Goal: Task Accomplishment & Management: Complete application form

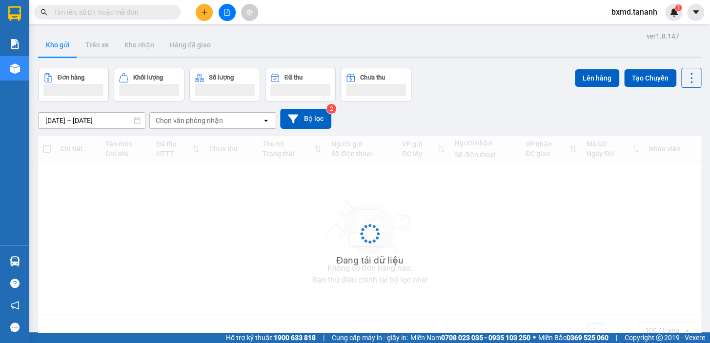
click at [195, 13] on div at bounding box center [226, 12] width 73 height 17
click at [203, 14] on icon "plus" at bounding box center [204, 12] width 7 height 7
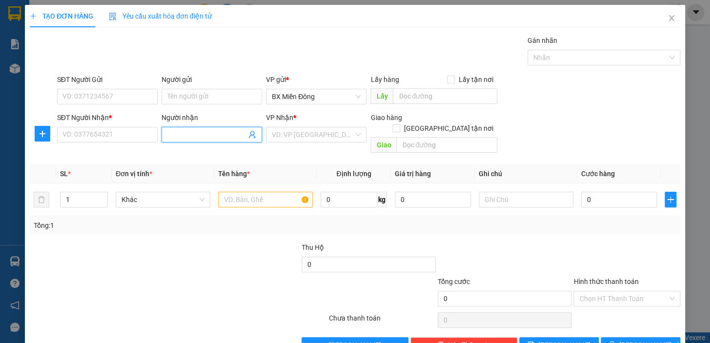
click at [213, 138] on input "Người nhận" at bounding box center [206, 134] width 79 height 11
type input "a"
click at [87, 136] on input "SĐT Người Nhận *" at bounding box center [107, 135] width 101 height 16
click at [197, 137] on input "A DƯỢC" at bounding box center [206, 134] width 79 height 11
type input "A ĐƯỢC"
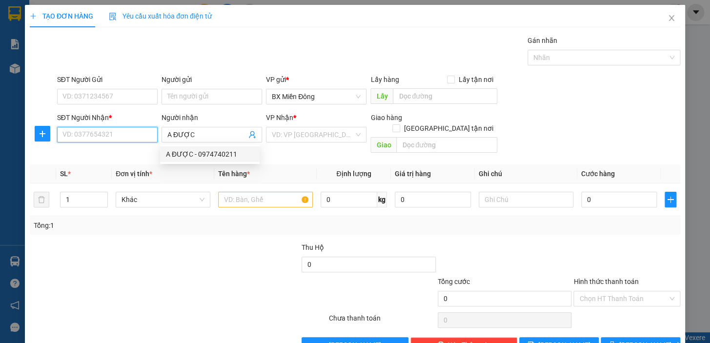
click at [141, 138] on input "SĐT Người Nhận *" at bounding box center [107, 135] width 101 height 16
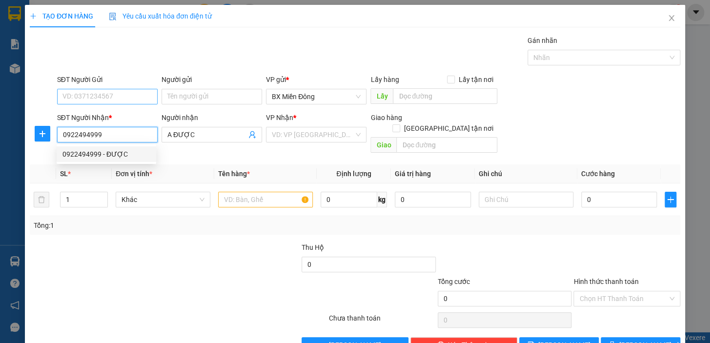
type input "0922494999"
click at [114, 91] on input "SĐT Người Gửi" at bounding box center [107, 97] width 101 height 16
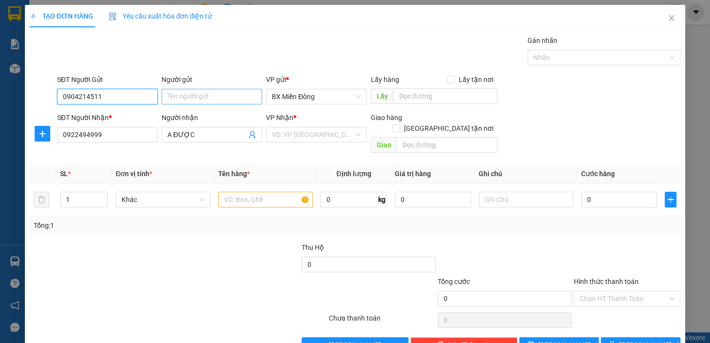
type input "0904214511"
click at [231, 98] on input "Người gửi" at bounding box center [212, 97] width 101 height 16
click at [353, 133] on div "VD: VP [GEOGRAPHIC_DATA]" at bounding box center [316, 135] width 101 height 16
type input "THÀNH PHÁT"
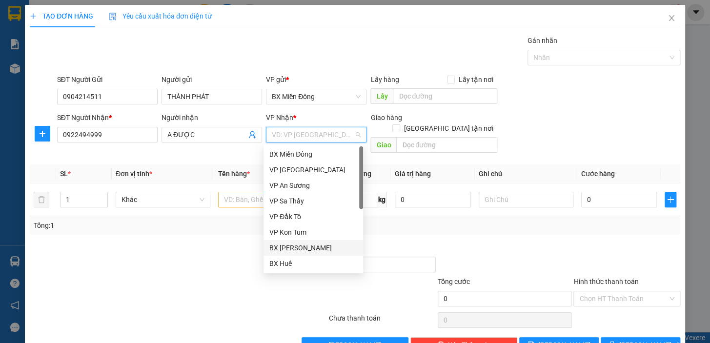
click at [332, 245] on div "BX [PERSON_NAME]" at bounding box center [313, 248] width 88 height 11
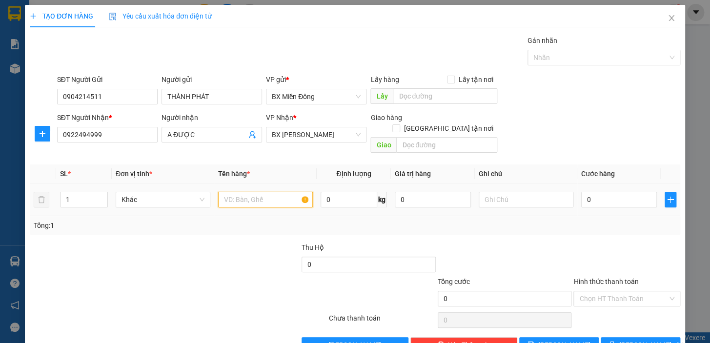
click at [239, 192] on input "text" at bounding box center [265, 200] width 95 height 16
type input "1 CỤC"
type input "5"
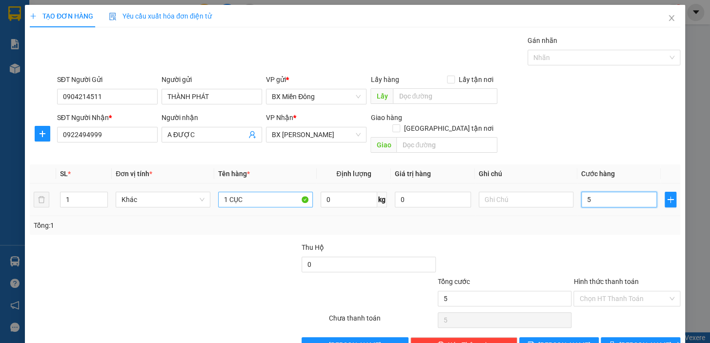
type input "50"
type input "50.000"
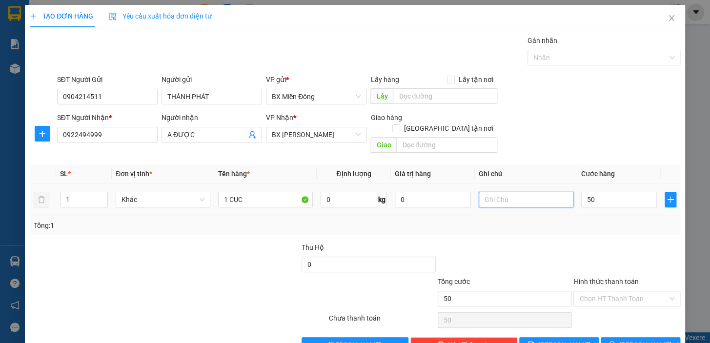
type input "50.000"
click at [531, 192] on input "text" at bounding box center [526, 200] width 95 height 16
type input "MAI VỀ"
click at [664, 337] on button "[PERSON_NAME] và In" at bounding box center [641, 345] width 80 height 16
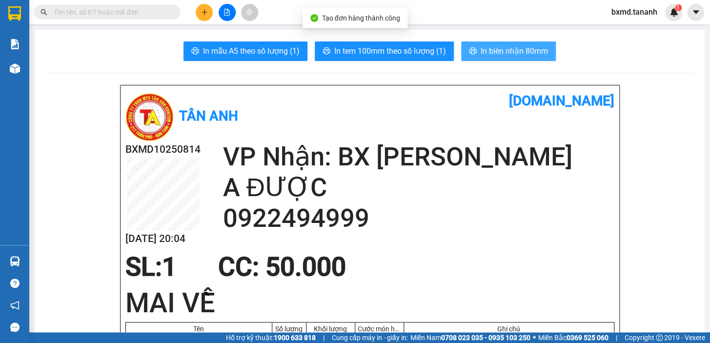
click at [505, 42] on button "In biên nhận 80mm" at bounding box center [508, 51] width 95 height 20
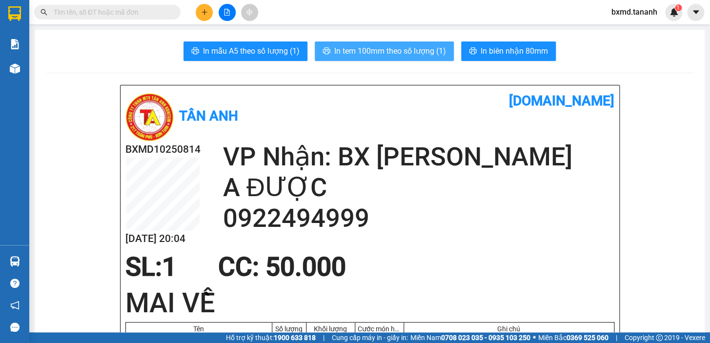
click at [421, 55] on span "In tem 100mm theo số lượng (1)" at bounding box center [390, 51] width 112 height 12
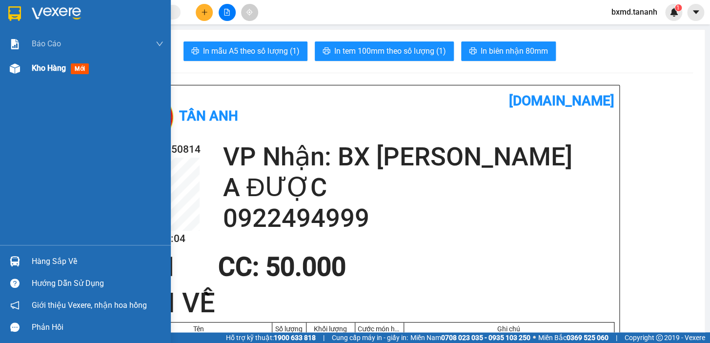
click at [33, 71] on span "Kho hàng" at bounding box center [49, 67] width 34 height 9
click at [37, 67] on span "Kho hàng" at bounding box center [49, 67] width 34 height 9
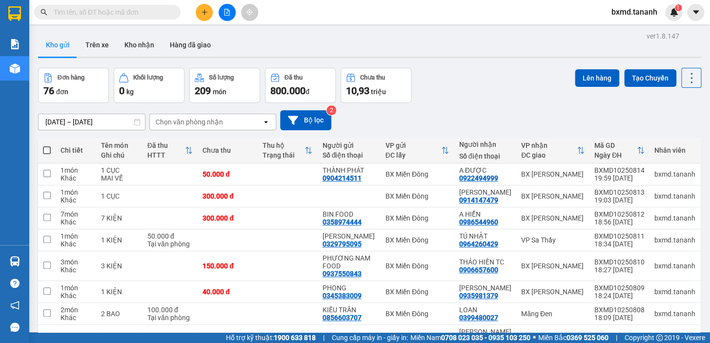
click at [43, 154] on span at bounding box center [47, 150] width 8 height 8
click at [47, 145] on input "checkbox" at bounding box center [47, 145] width 0 height 0
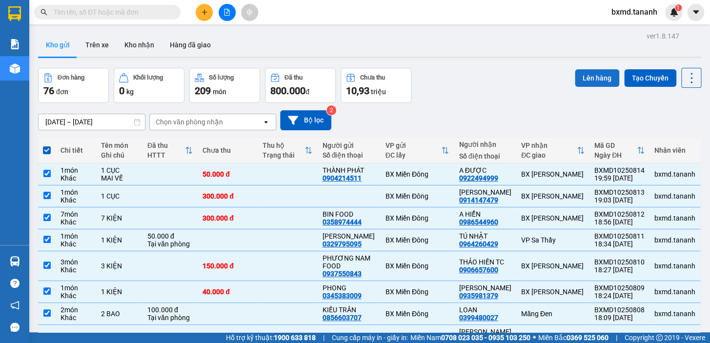
click at [602, 78] on button "Lên hàng" at bounding box center [597, 78] width 44 height 18
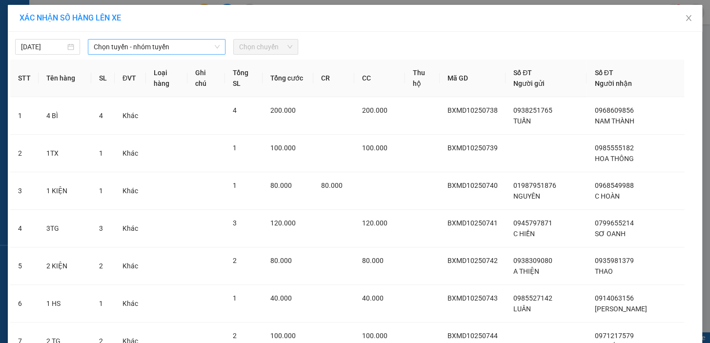
click at [211, 42] on span "Chọn tuyến - nhóm tuyến" at bounding box center [157, 47] width 126 height 15
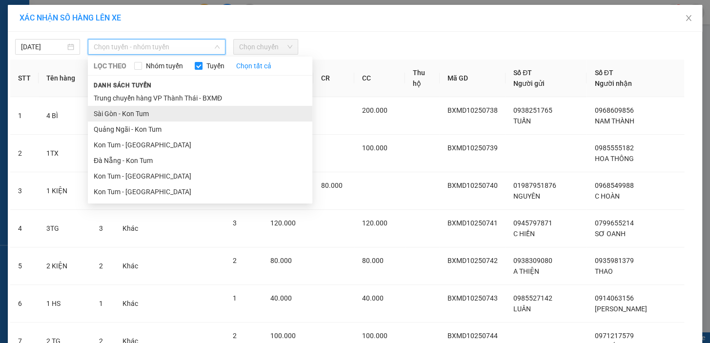
click at [160, 119] on li "Sài Gòn - Kon Tum" at bounding box center [200, 114] width 225 height 16
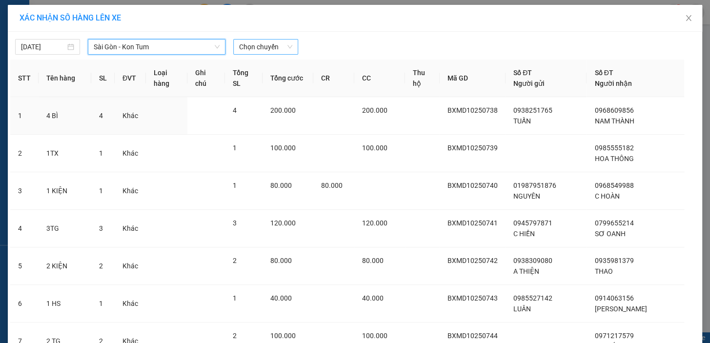
click at [264, 51] on span "Chọn chuyến" at bounding box center [265, 47] width 53 height 15
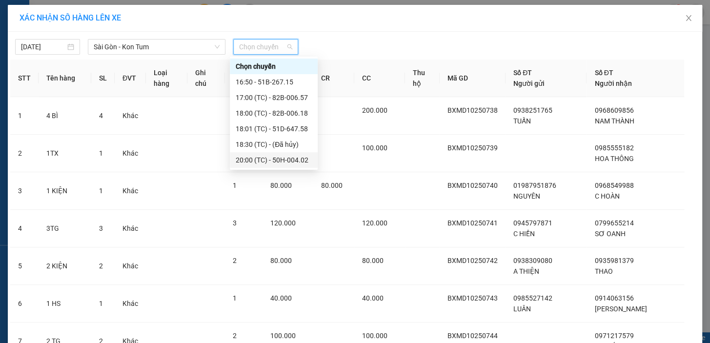
click at [283, 161] on div "20:00 (TC) - 50H-004.02" at bounding box center [274, 160] width 76 height 11
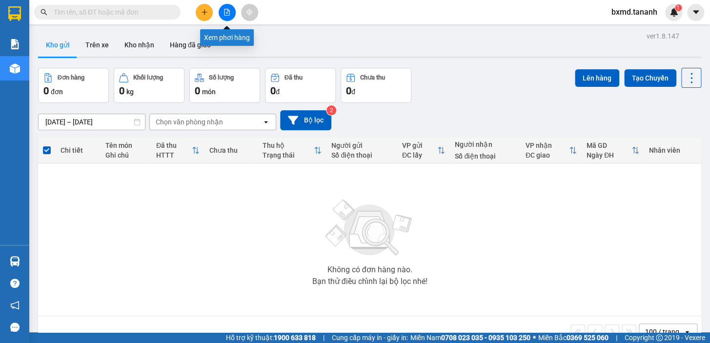
click at [231, 10] on button at bounding box center [227, 12] width 17 height 17
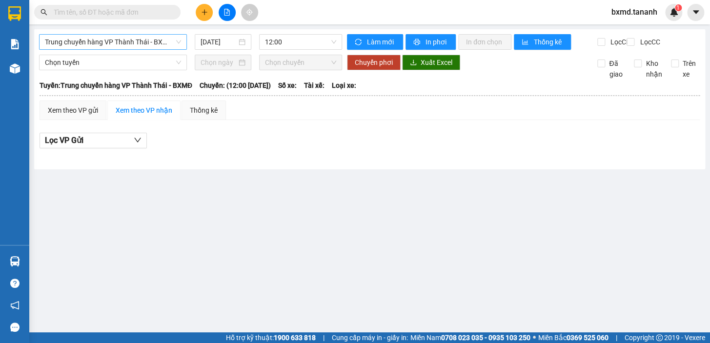
click at [165, 41] on span "Trung chuyển hàng VP Thành Thái - BXMĐ" at bounding box center [113, 42] width 136 height 15
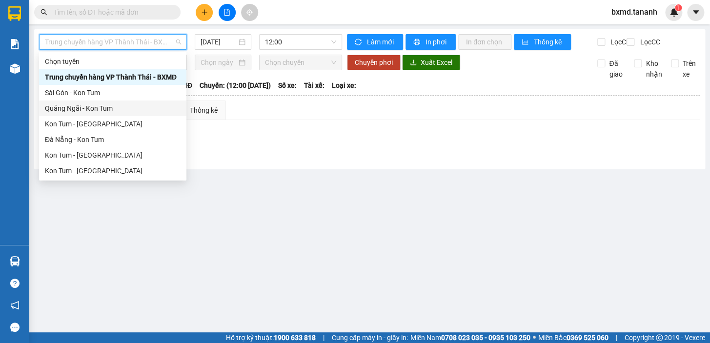
click at [137, 111] on div "Quảng Ngãi - Kon Tum" at bounding box center [113, 108] width 136 height 11
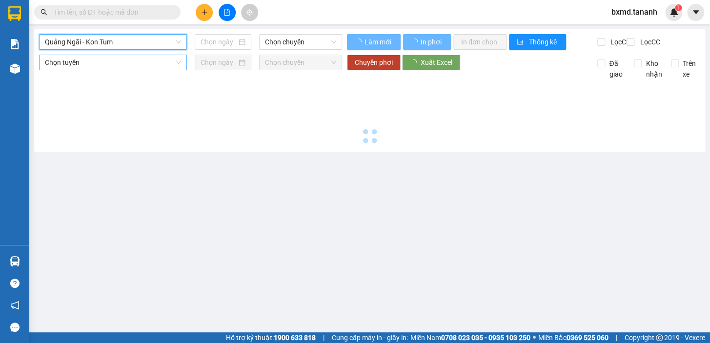
type input "[DATE]"
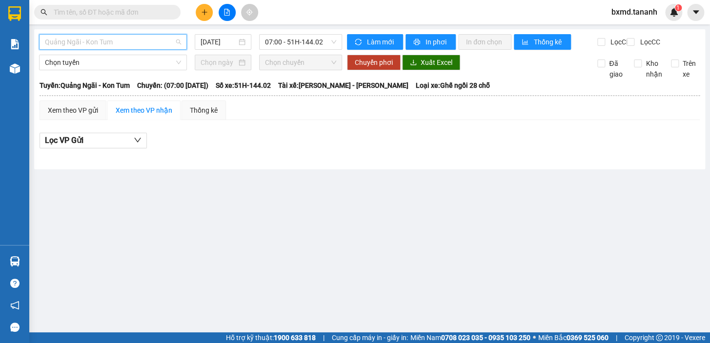
click at [152, 41] on span "Quảng Ngãi - Kon Tum" at bounding box center [113, 42] width 136 height 15
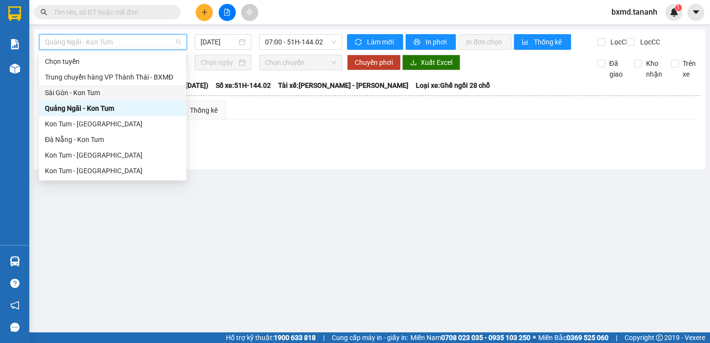
click at [127, 87] on div "Sài Gòn - Kon Tum" at bounding box center [113, 92] width 136 height 11
type input "[DATE]"
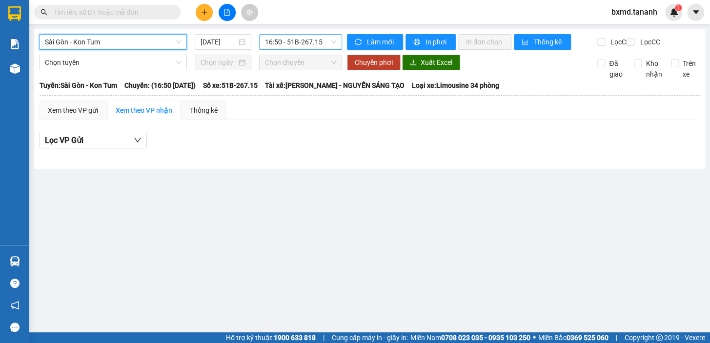
click at [291, 41] on span "16:50 - 51B-267.15" at bounding box center [300, 42] width 71 height 15
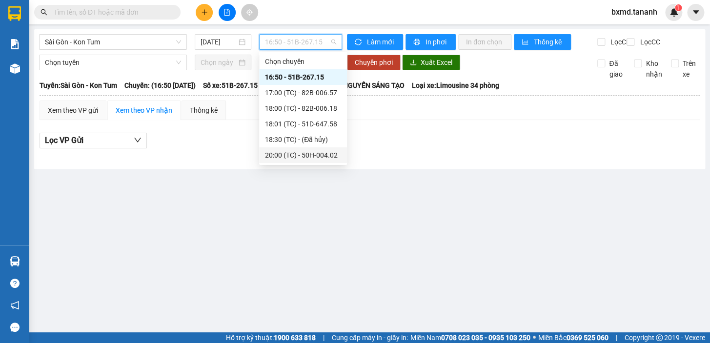
click at [326, 153] on div "20:00 (TC) - 50H-004.02" at bounding box center [303, 155] width 76 height 11
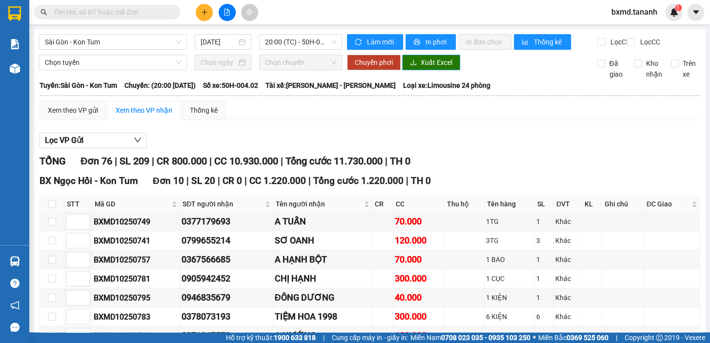
click at [444, 67] on span "Xuất Excel" at bounding box center [437, 62] width 32 height 11
click at [315, 41] on span "20:00 (TC) - 50H-004.02" at bounding box center [300, 42] width 71 height 15
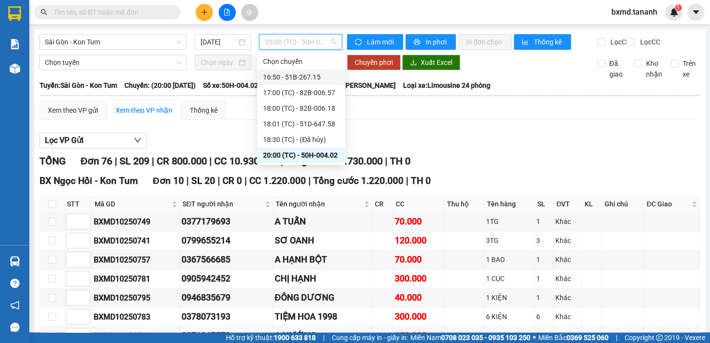
click at [324, 78] on div "16:50 - 51B-267.15" at bounding box center [301, 77] width 76 height 11
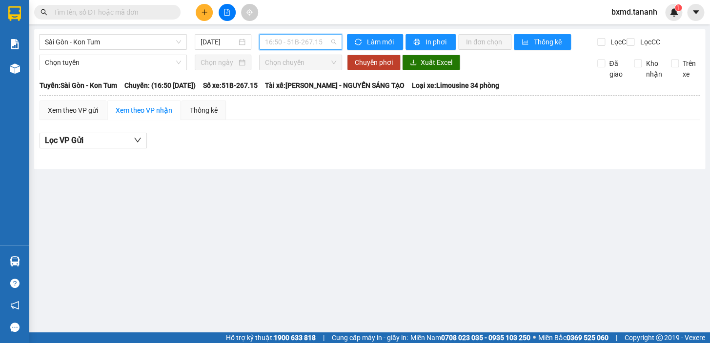
click at [332, 43] on span "16:50 - 51B-267.15" at bounding box center [300, 42] width 71 height 15
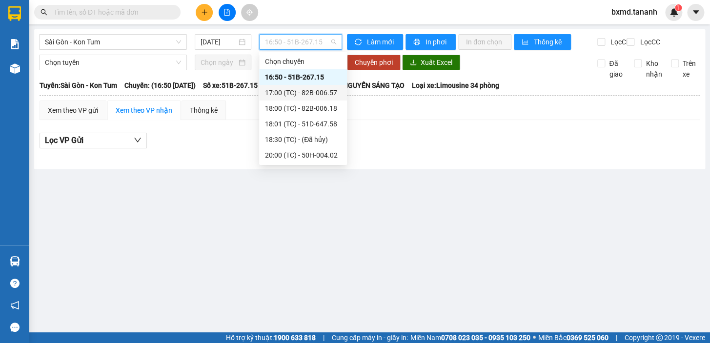
click at [329, 100] on div "17:00 (TC) - 82B-006.57" at bounding box center [303, 93] width 88 height 16
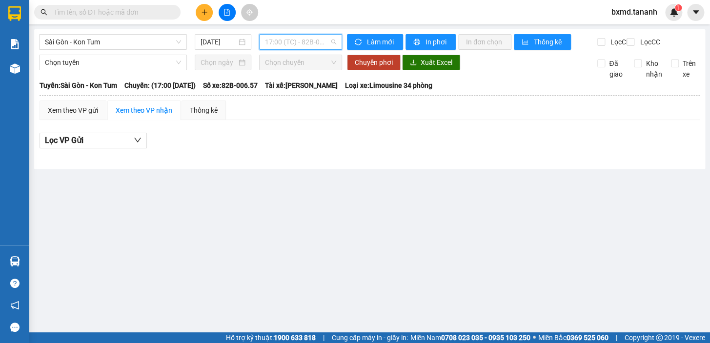
click at [327, 42] on span "17:00 (TC) - 82B-006.57" at bounding box center [300, 42] width 71 height 15
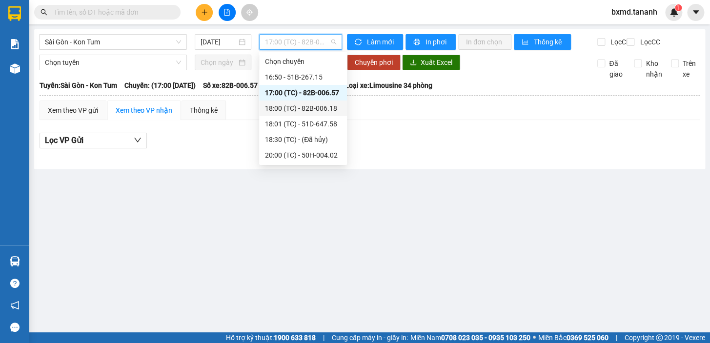
click at [328, 110] on div "18:00 (TC) - 82B-006.18" at bounding box center [303, 108] width 76 height 11
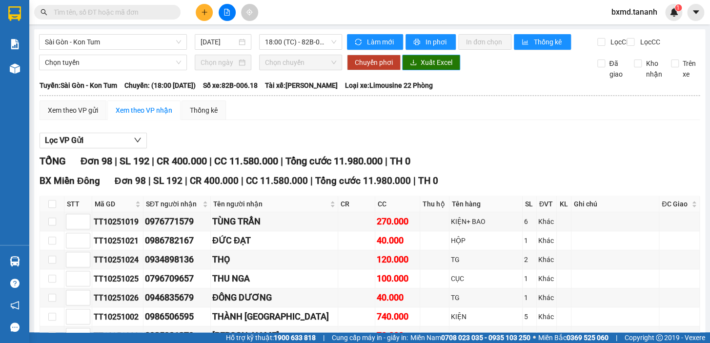
click at [450, 66] on button "Xuất Excel" at bounding box center [431, 63] width 58 height 16
